Goal: Task Accomplishment & Management: Complete application form

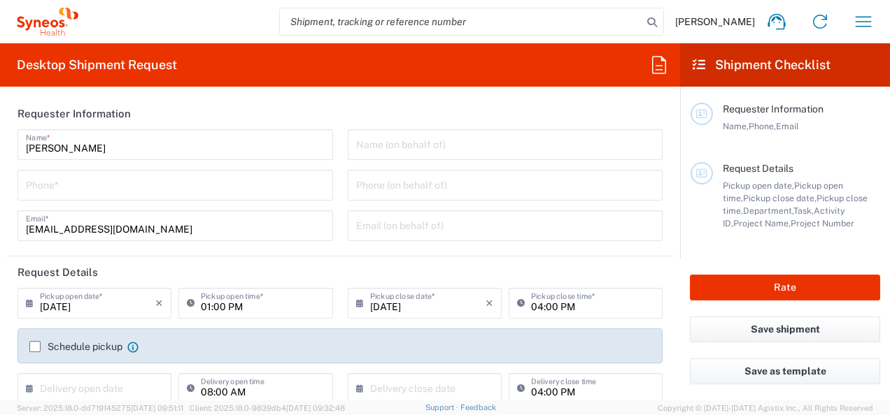
type input "8350"
type input "[GEOGRAPHIC_DATA]"
type input "Syneos Health d.o.o. [GEOGRAPHIC_DATA]-[GEOGRAPHIC_DATA]"
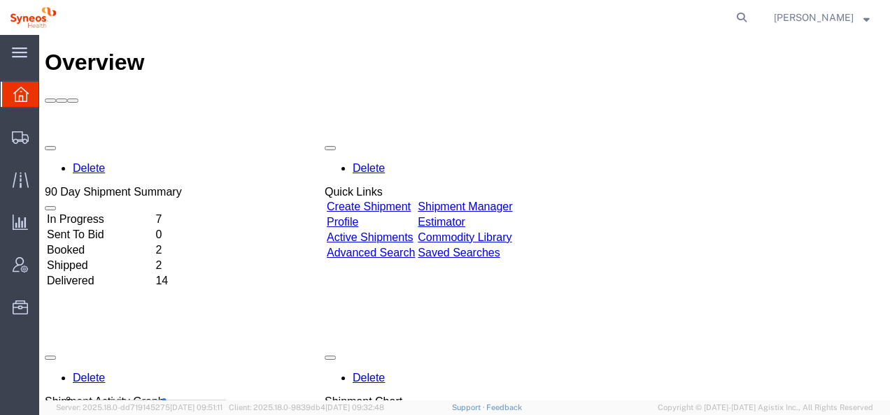
click at [105, 213] on td "In Progress" at bounding box center [99, 220] width 107 height 14
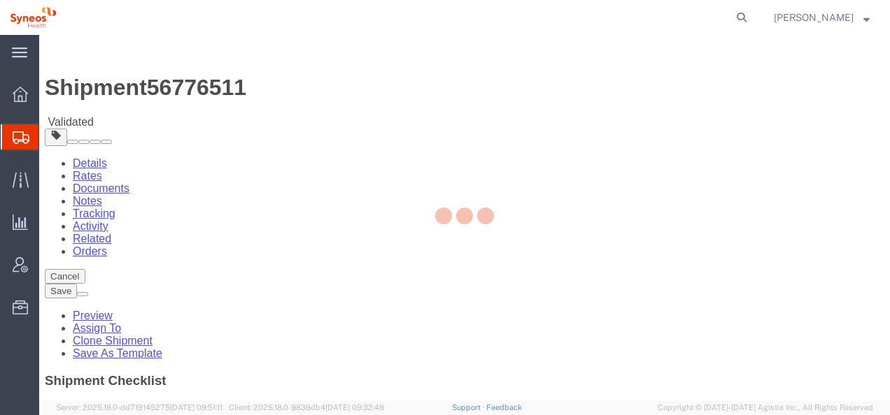
select select "63774"
select select
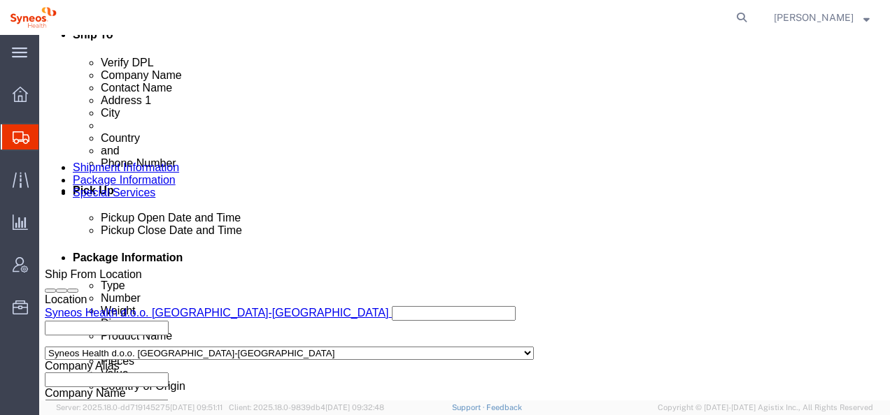
scroll to position [467, 0]
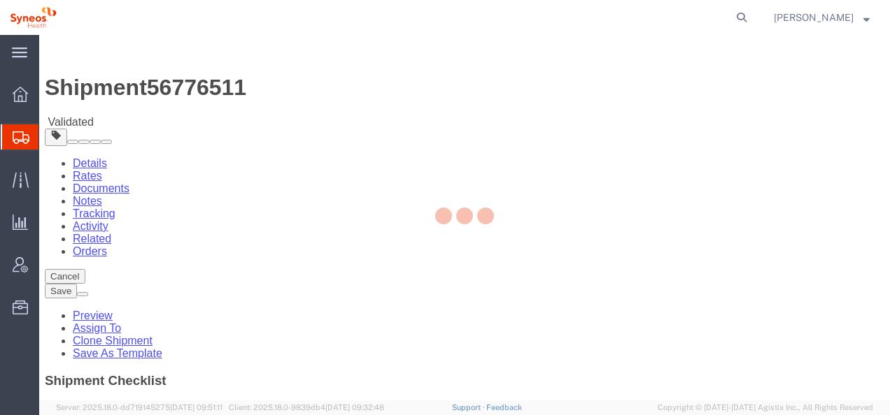
select select "63774"
select select
